Goal: Information Seeking & Learning: Find specific fact

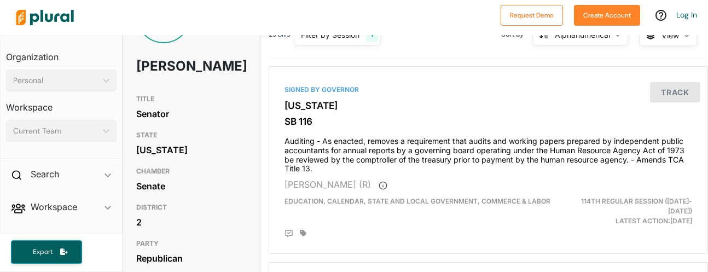
scroll to position [64, 0]
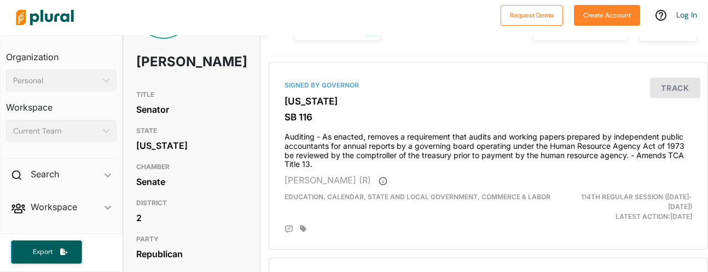
click at [152, 63] on h1 "[PERSON_NAME]" at bounding box center [169, 61] width 67 height 33
click at [175, 78] on h1 "[PERSON_NAME]" at bounding box center [169, 61] width 67 height 33
click at [182, 78] on h1 "[PERSON_NAME]" at bounding box center [169, 61] width 67 height 33
drag, startPoint x: 191, startPoint y: 80, endPoint x: 134, endPoint y: 62, distance: 59.1
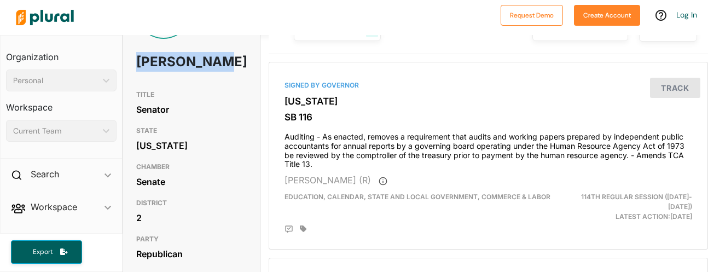
click at [134, 62] on div "TH [PERSON_NAME]" at bounding box center [191, 34] width 137 height 101
copy h1 "[PERSON_NAME]"
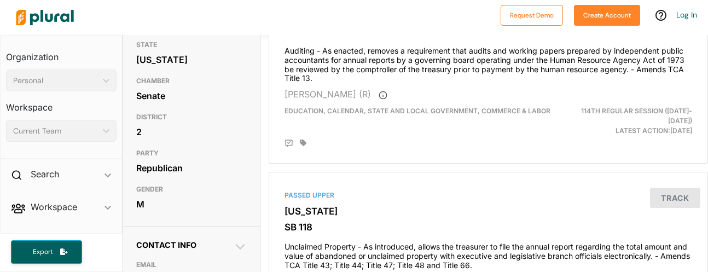
scroll to position [38, 0]
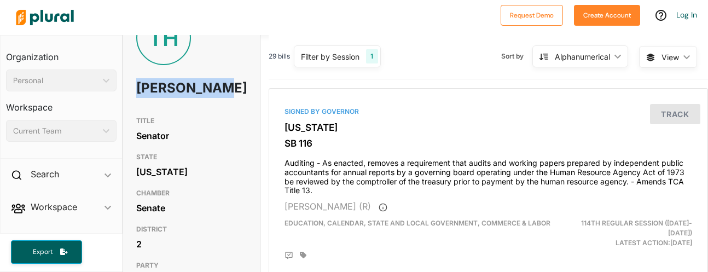
copy h1 "[PERSON_NAME]"
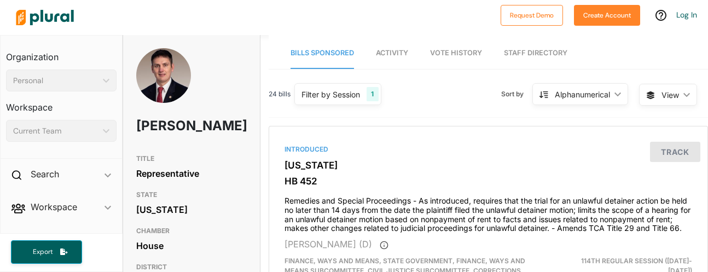
drag, startPoint x: 136, startPoint y: 124, endPoint x: 185, endPoint y: 142, distance: 52.7
click at [185, 142] on h1 "Lowell Russell" at bounding box center [169, 125] width 67 height 33
copy h1 "Lowell Russell"
